Goal: Communication & Community: Answer question/provide support

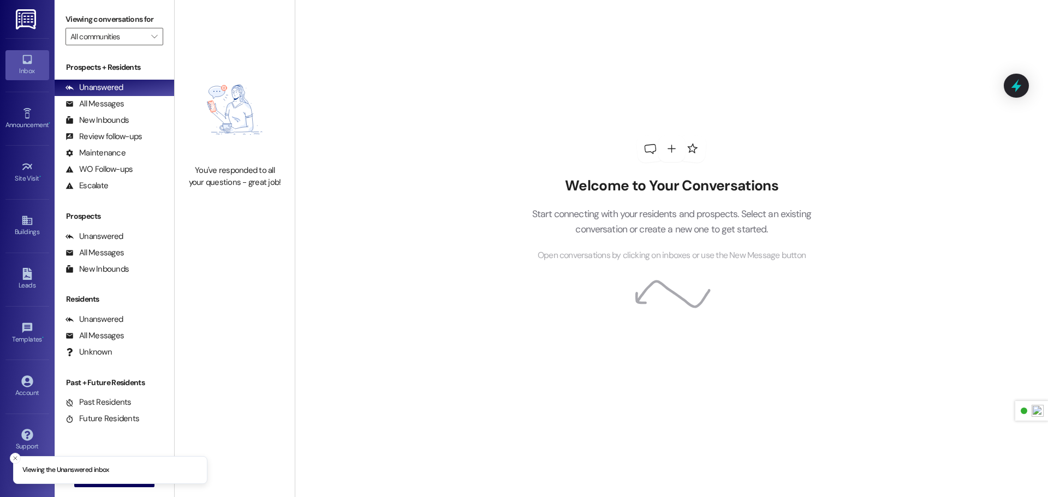
click at [30, 15] on img at bounding box center [27, 19] width 22 height 20
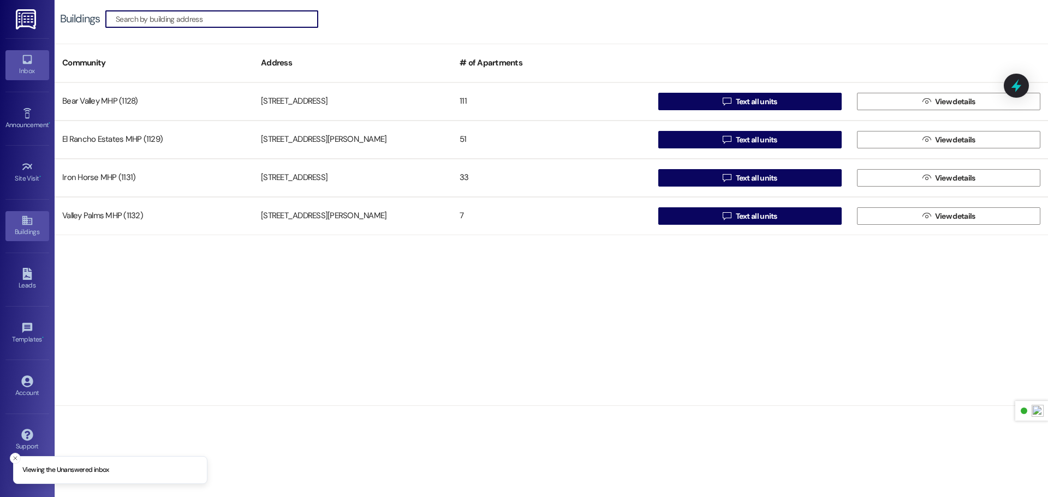
click at [33, 68] on div "Inbox" at bounding box center [27, 70] width 55 height 11
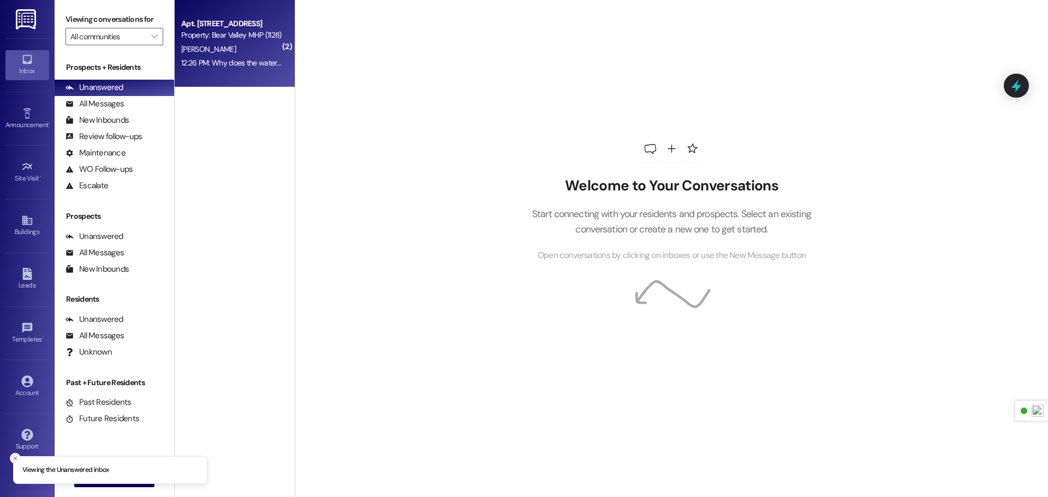
click at [229, 64] on div "12:26 PM: Why does the water smell like rotten eggs coming out of the faucets 1…" at bounding box center [304, 63] width 246 height 10
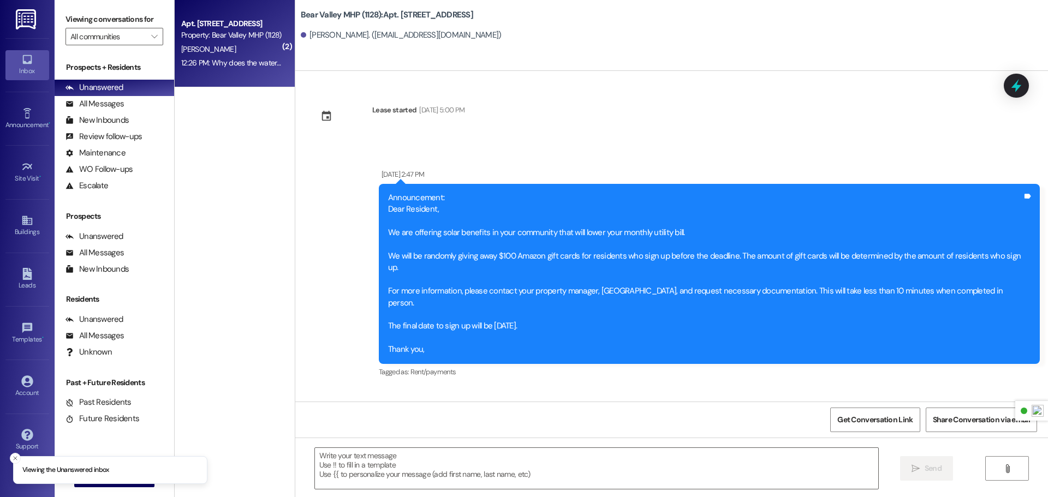
scroll to position [40237, 0]
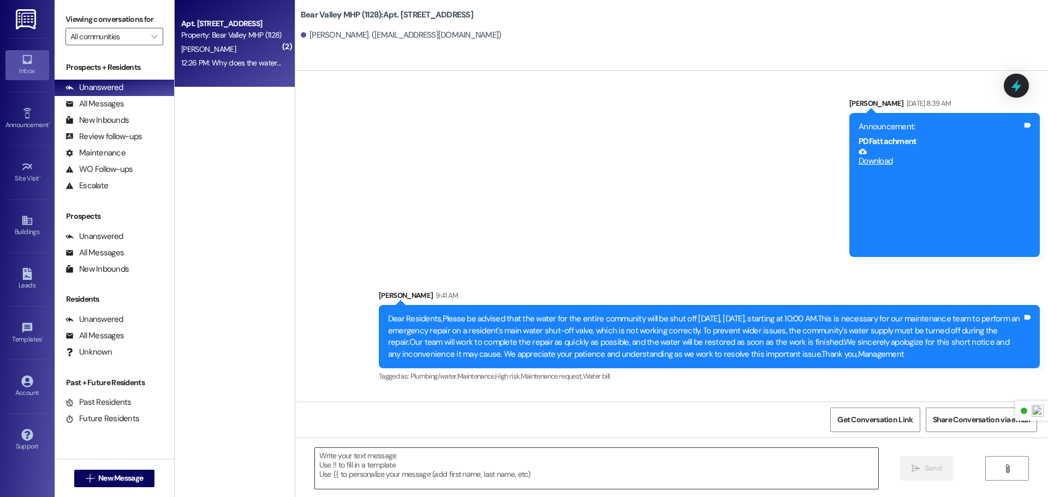
click at [490, 463] on textarea at bounding box center [596, 468] width 563 height 41
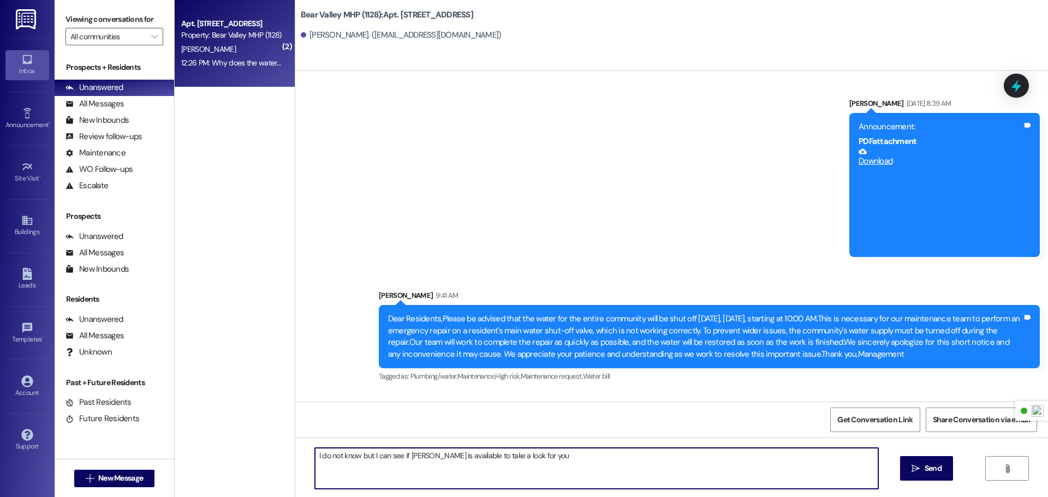
type textarea "I do not know but I can see if [PERSON_NAME] is available to take a look for yo…"
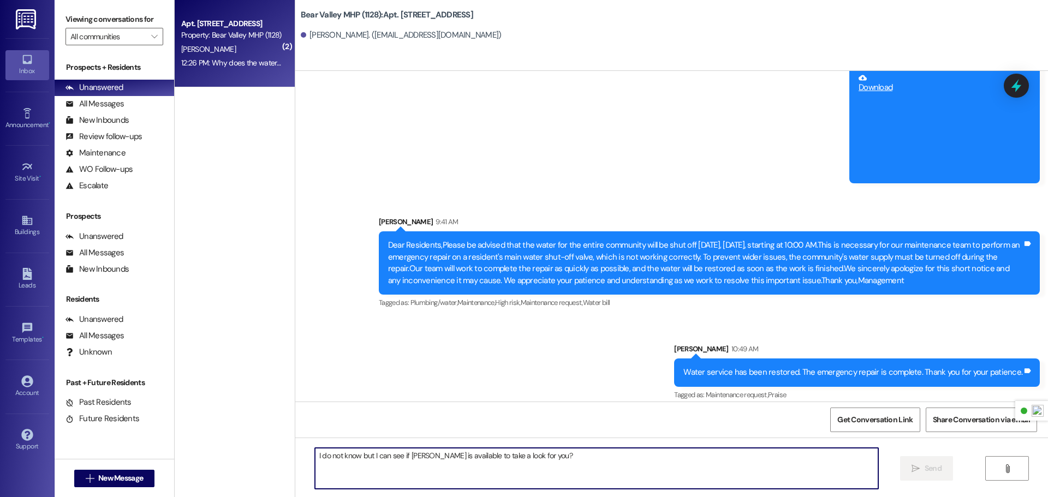
scroll to position [40313, 0]
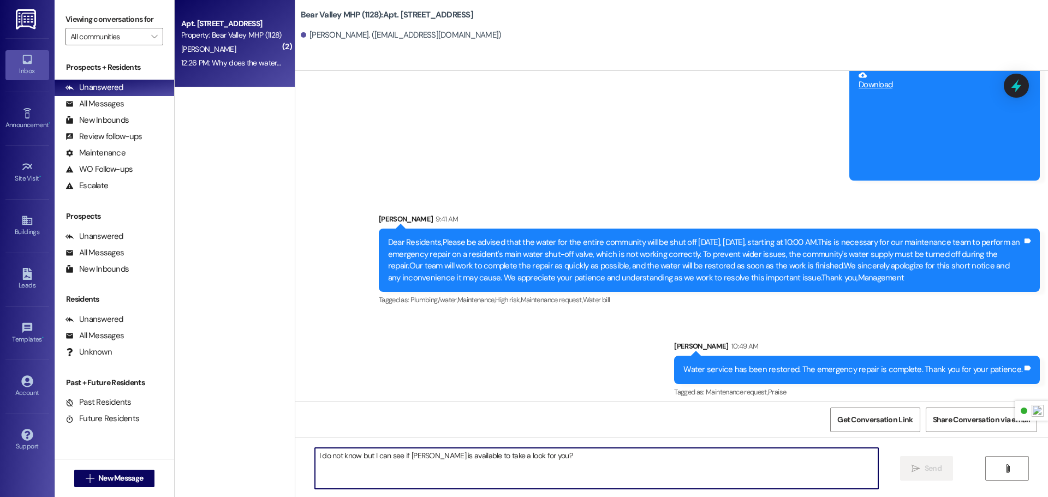
click at [28, 26] on img at bounding box center [27, 19] width 22 height 20
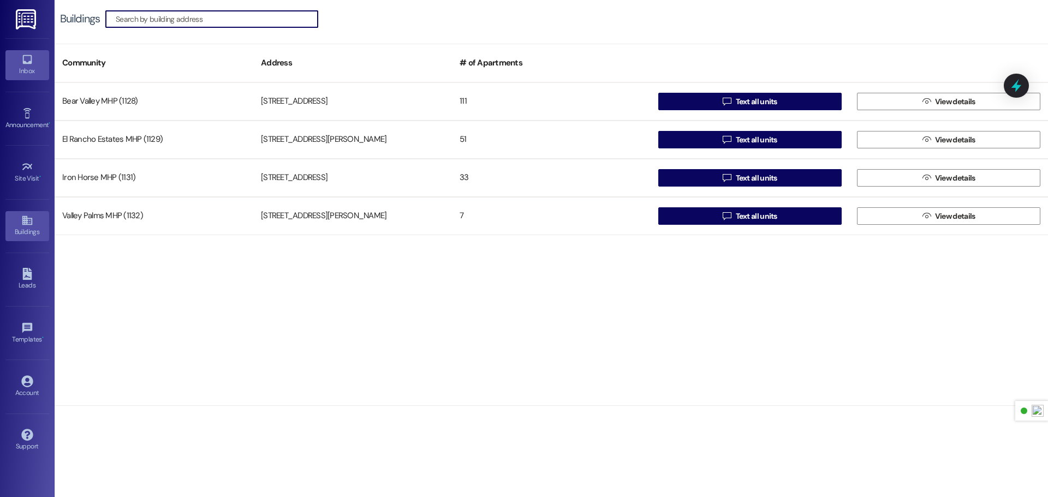
click at [26, 57] on icon at bounding box center [27, 59] width 12 height 12
